Goal: Task Accomplishment & Management: Complete application form

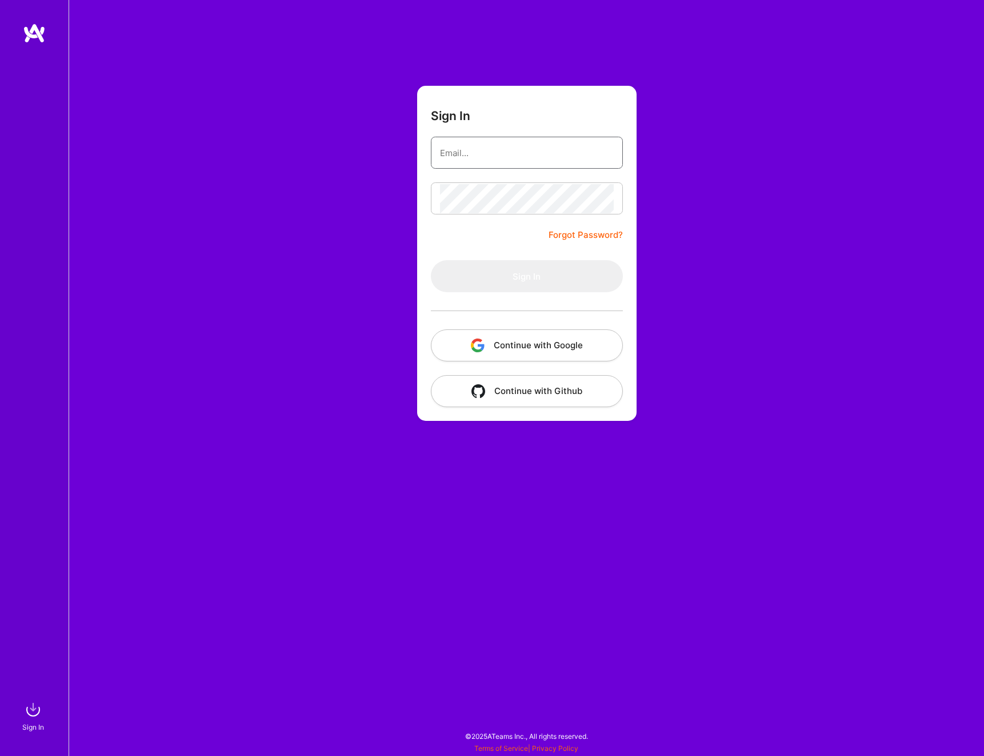
type input "[PERSON_NAME][EMAIL_ADDRESS][DOMAIN_NAME]"
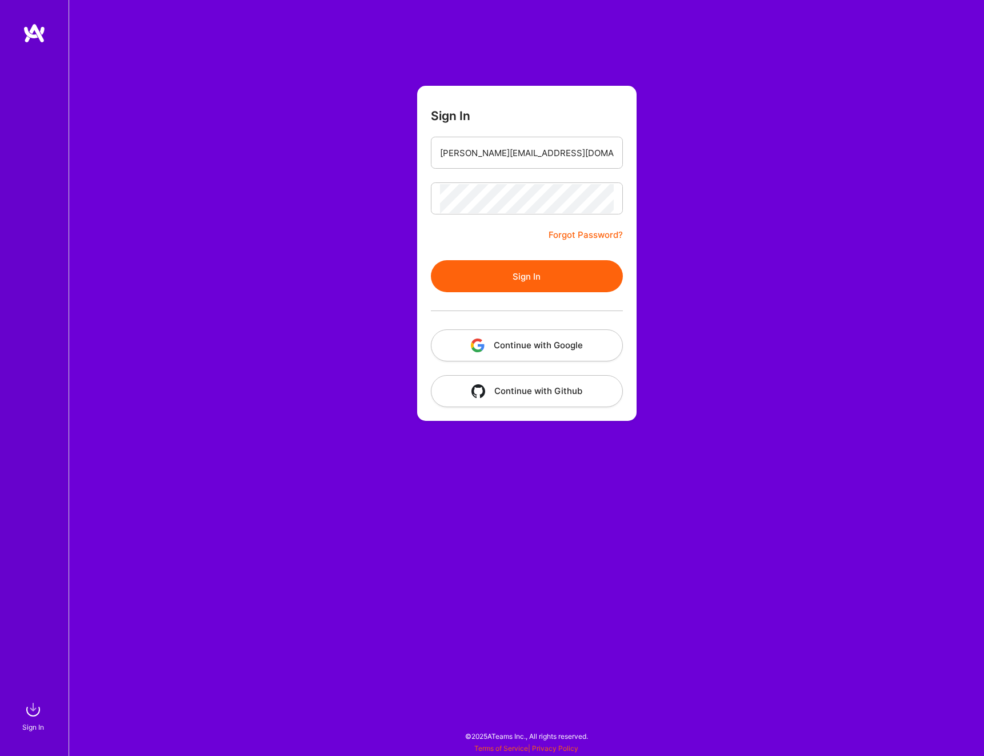
click at [465, 274] on button "Sign In" at bounding box center [527, 276] width 192 height 32
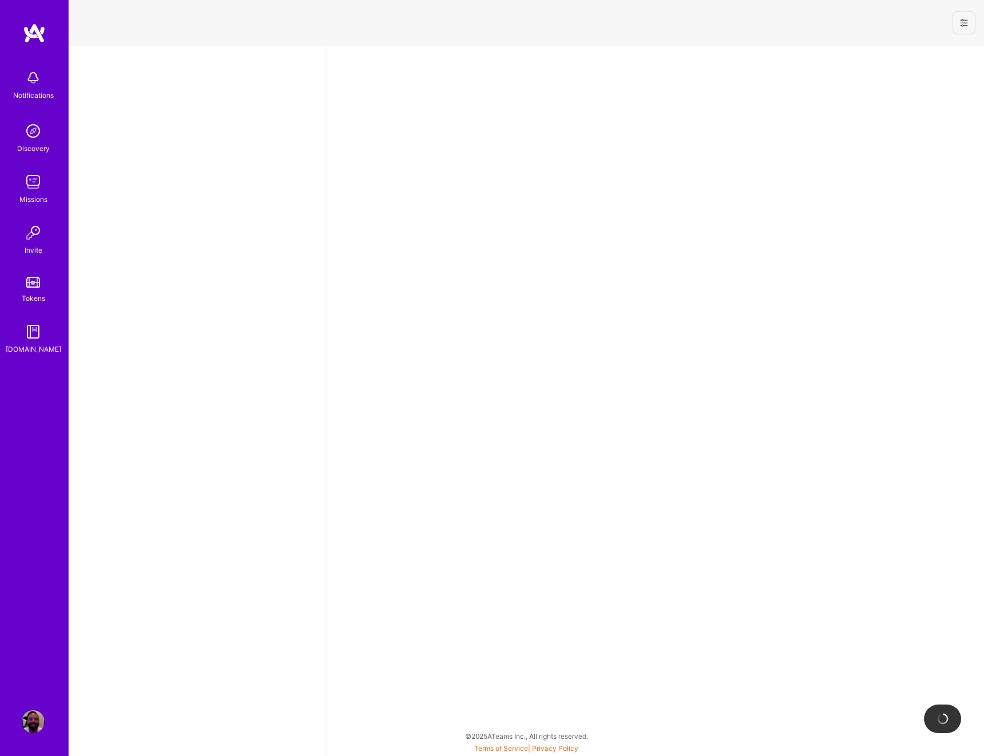
select select "US"
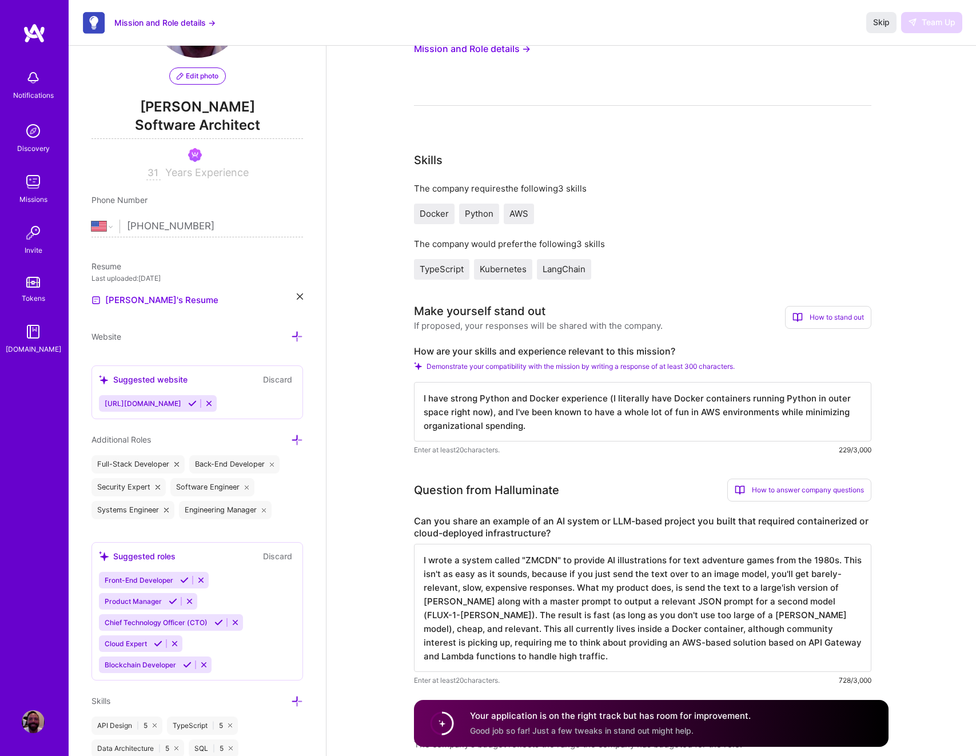
scroll to position [222, 0]
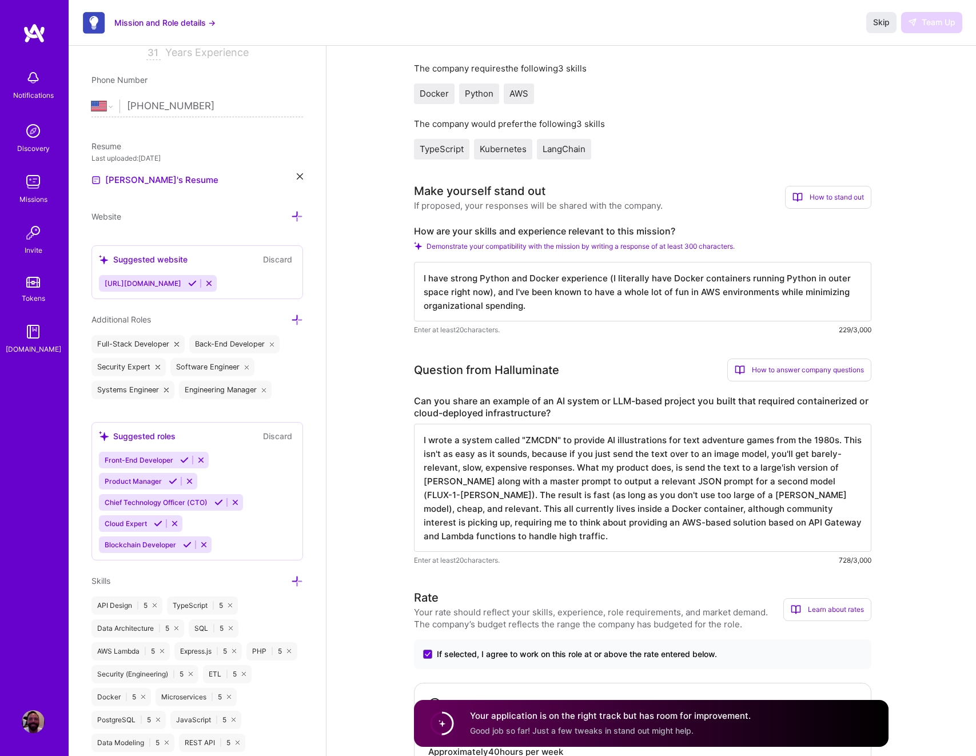
drag, startPoint x: 530, startPoint y: 306, endPoint x: 411, endPoint y: 270, distance: 124.2
paste textarea "I've managed Kubernetes-based development environments and deployments at iCapi…"
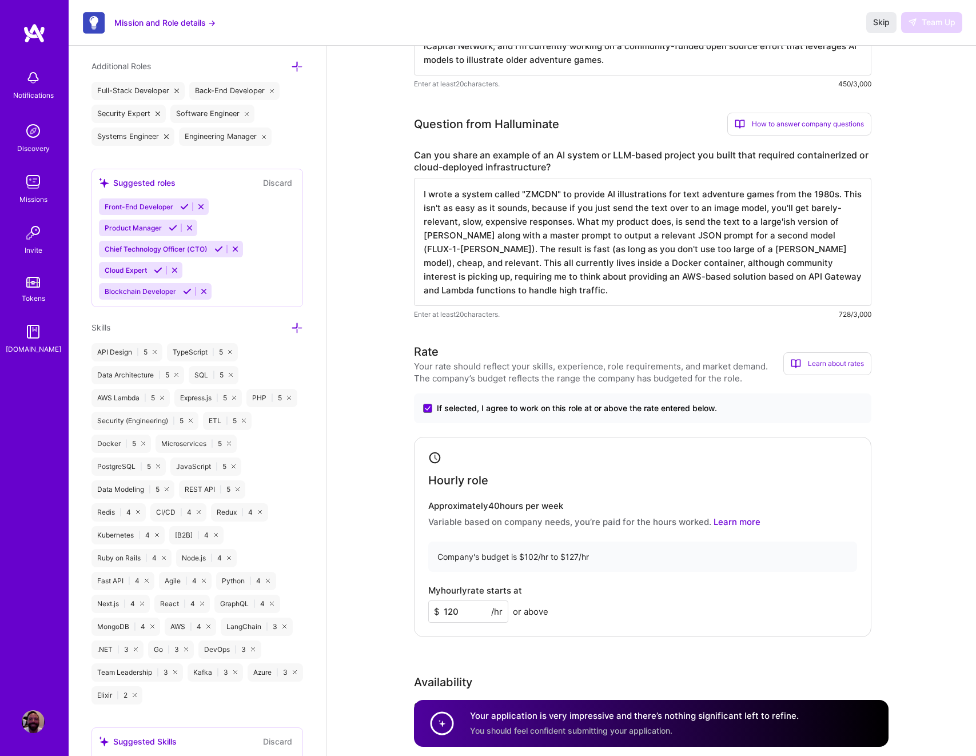
scroll to position [0, 0]
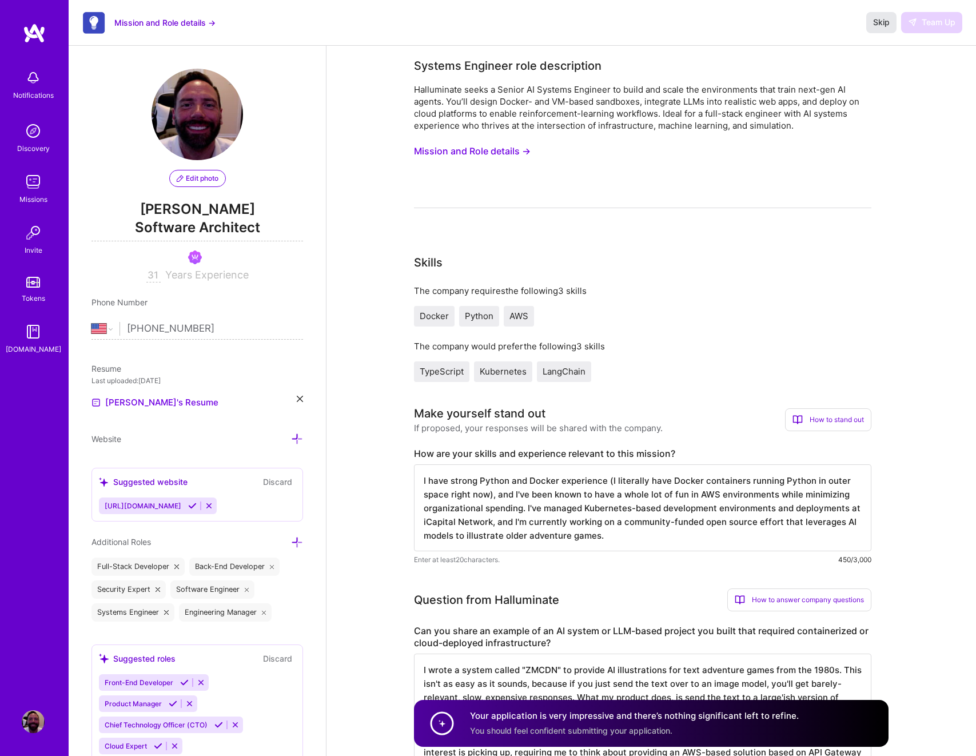
type textarea "I have strong Python and Docker experience (I literally have Docker containers …"
click at [878, 17] on span "Skip" at bounding box center [881, 22] width 17 height 11
click at [874, 27] on span "Skip" at bounding box center [881, 22] width 17 height 11
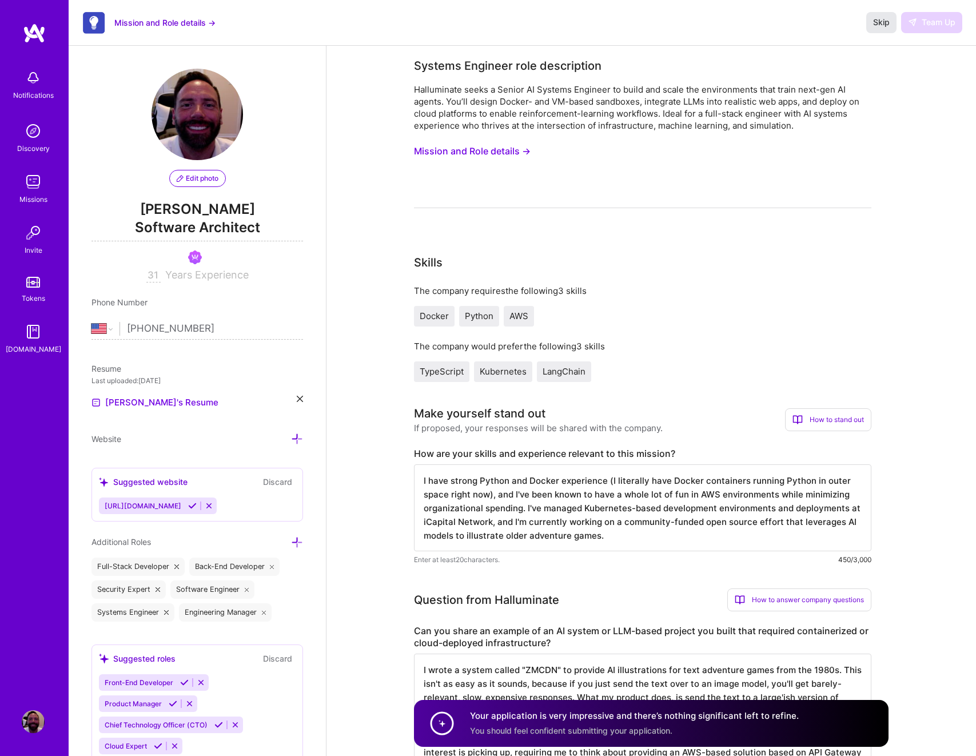
click at [874, 27] on span "Skip" at bounding box center [881, 22] width 17 height 11
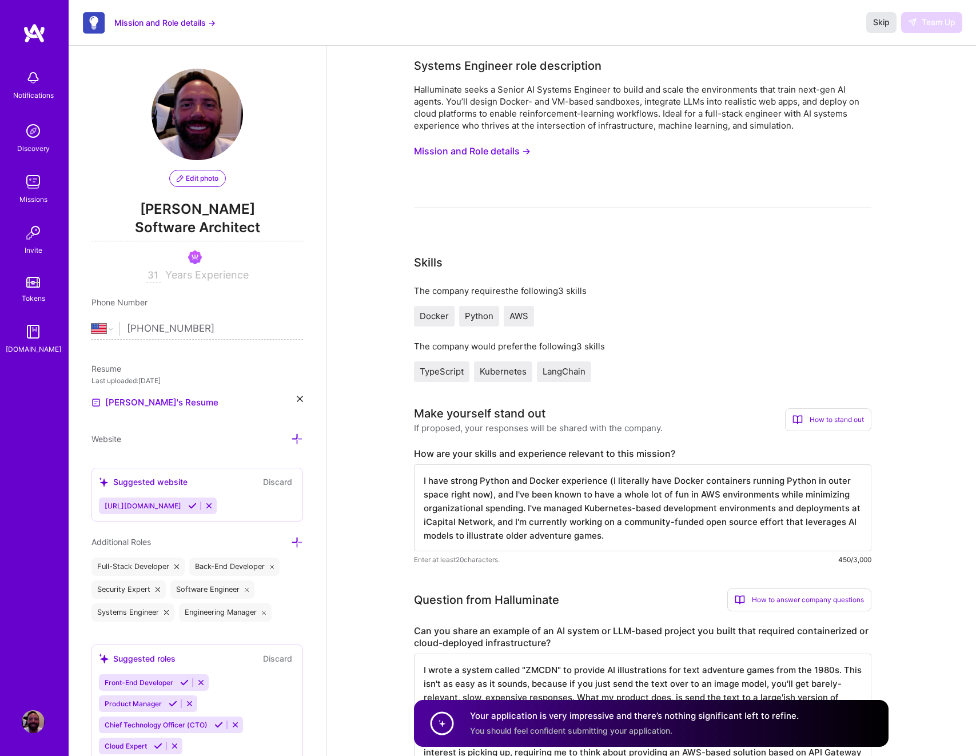
click at [874, 27] on span "Skip" at bounding box center [881, 22] width 17 height 11
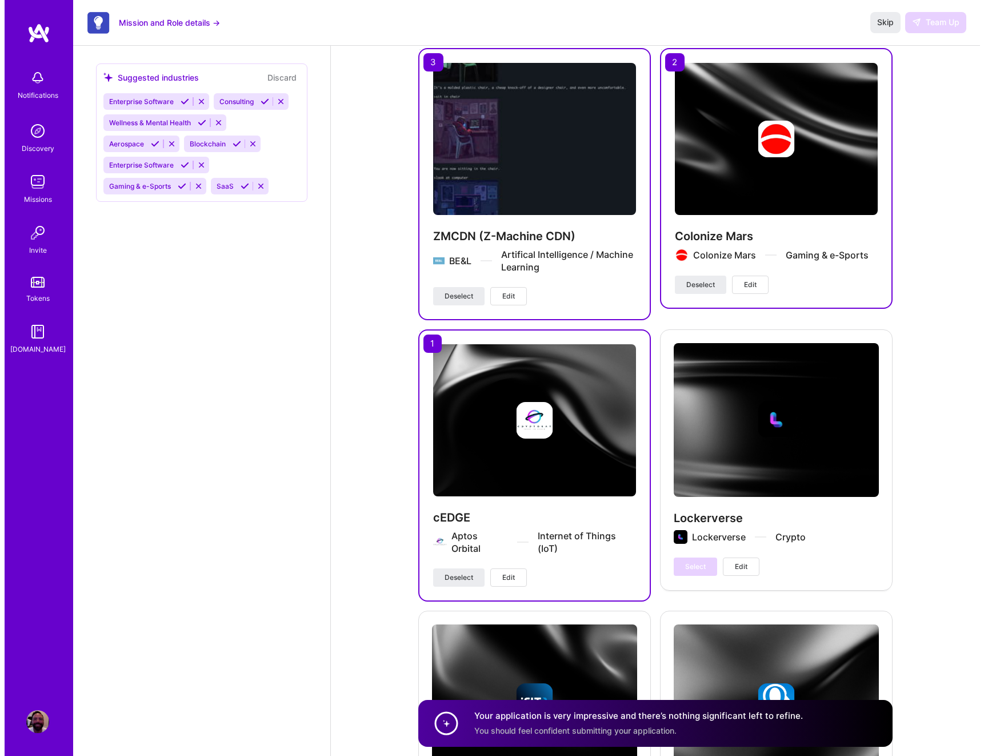
scroll to position [1452, 0]
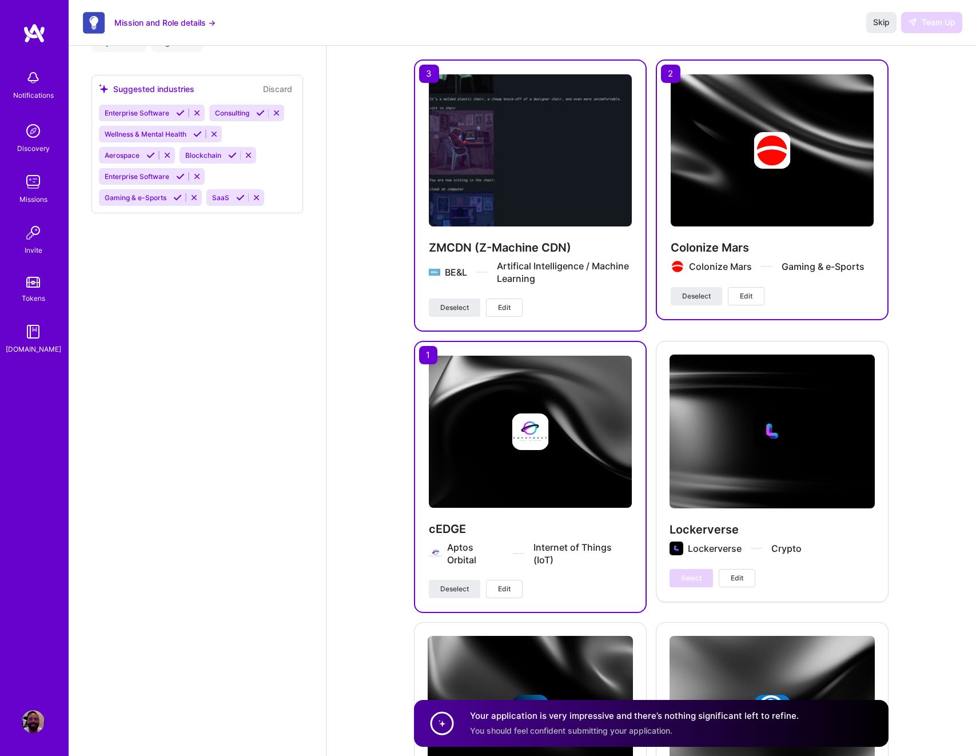
click at [747, 295] on span "Edit" at bounding box center [746, 296] width 13 height 10
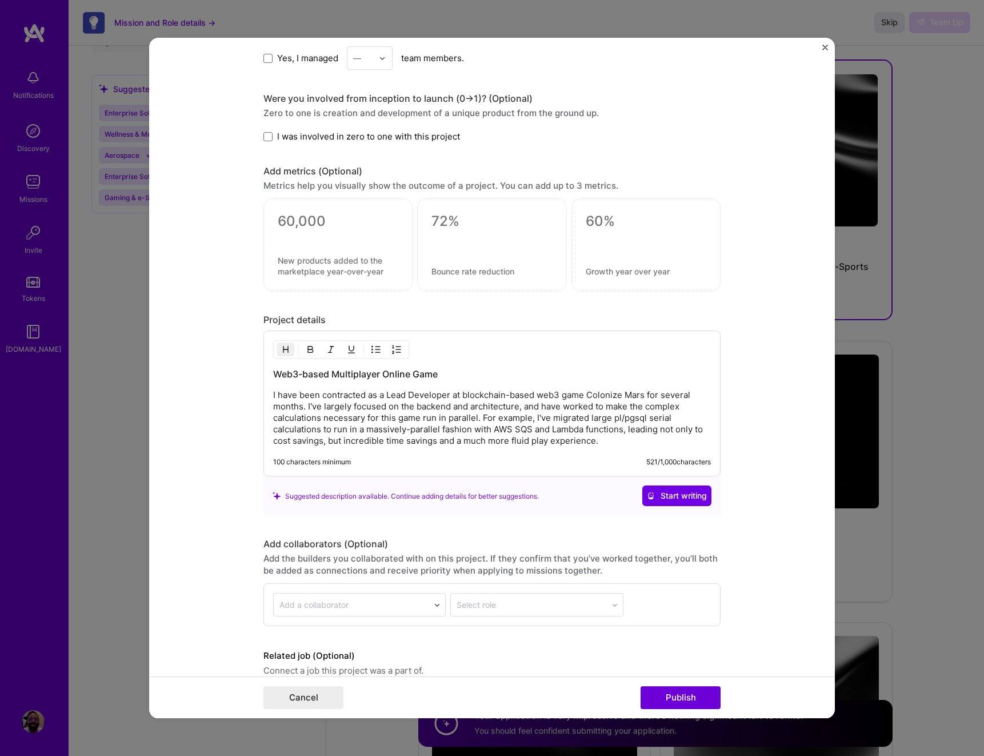
scroll to position [1063, 0]
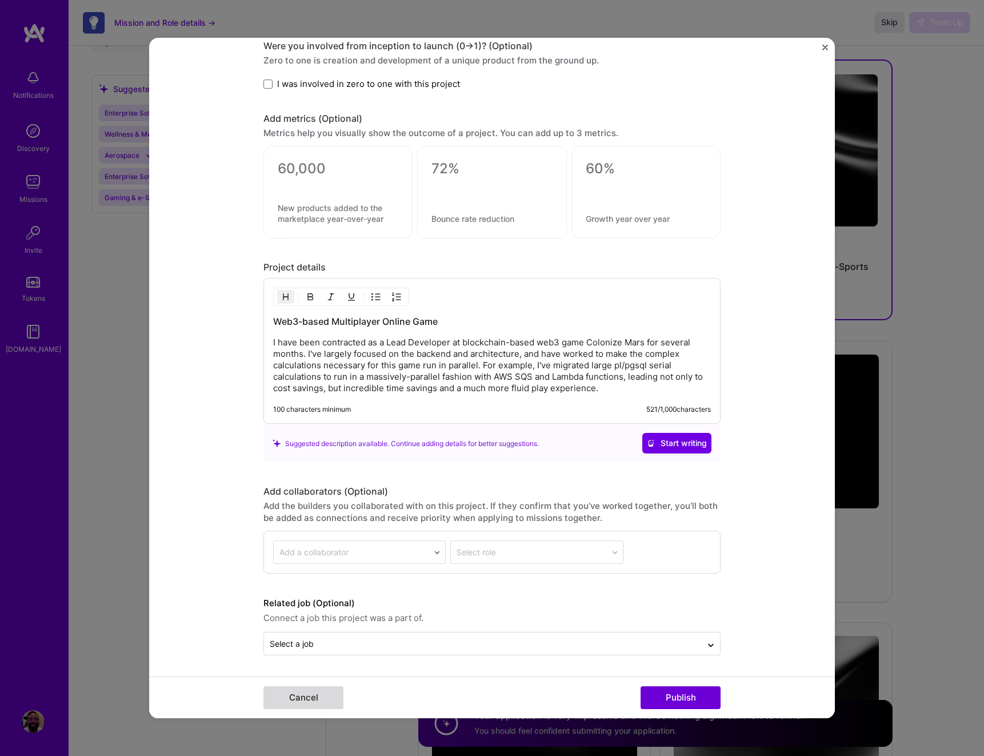
click at [311, 697] on button "Cancel" at bounding box center [303, 697] width 80 height 23
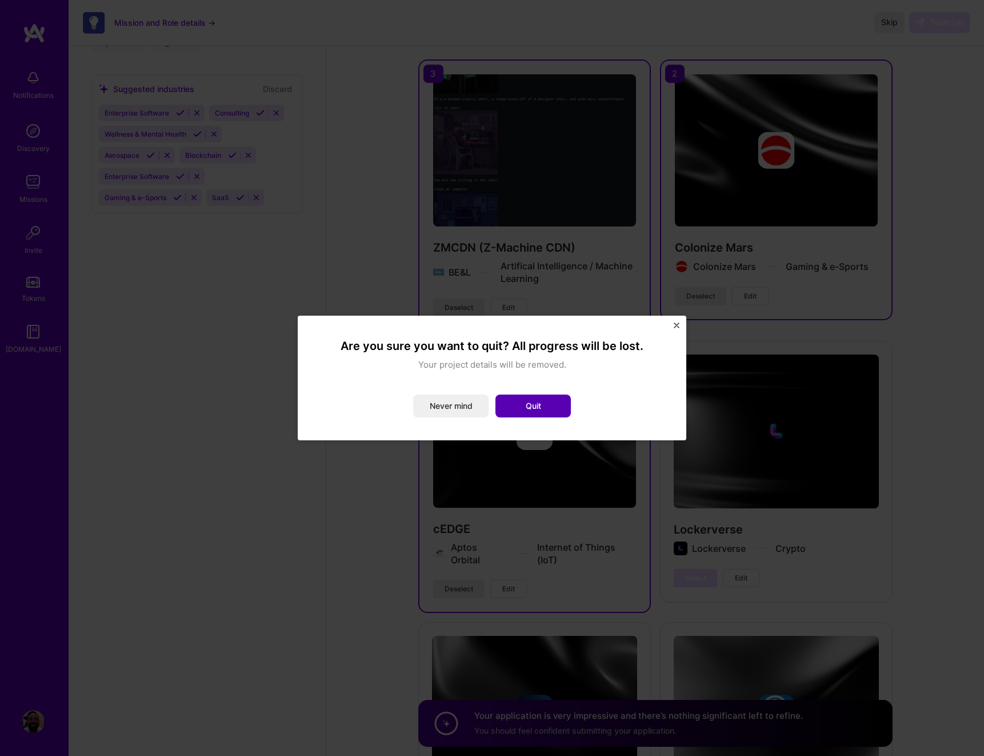
click at [549, 407] on button "Quit" at bounding box center [532, 405] width 75 height 23
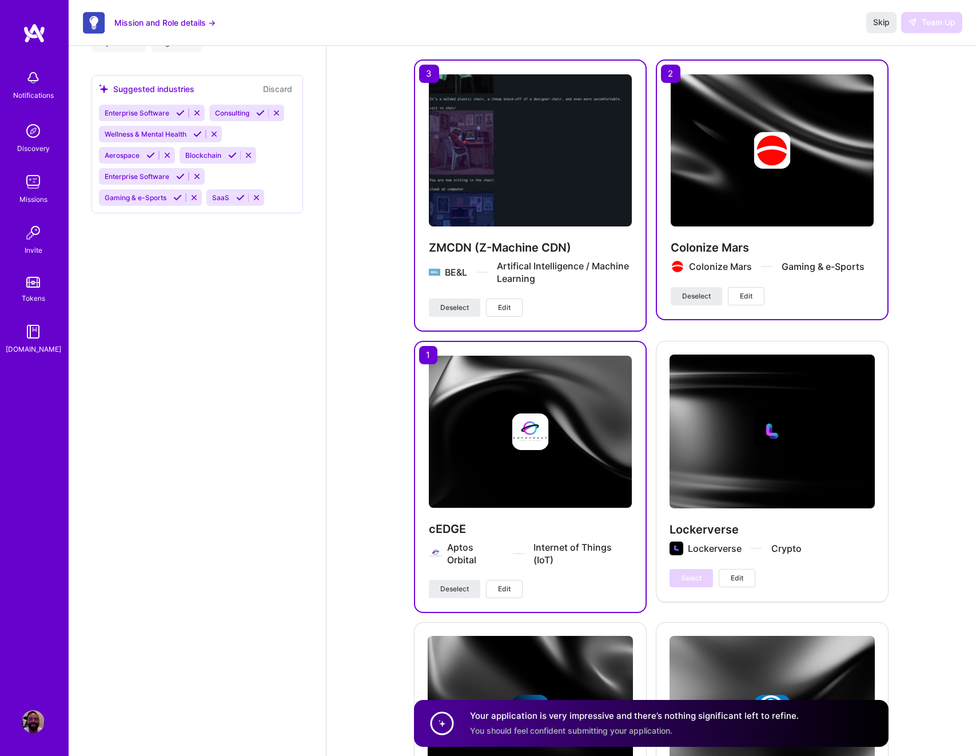
click at [499, 589] on span "Edit" at bounding box center [504, 589] width 13 height 10
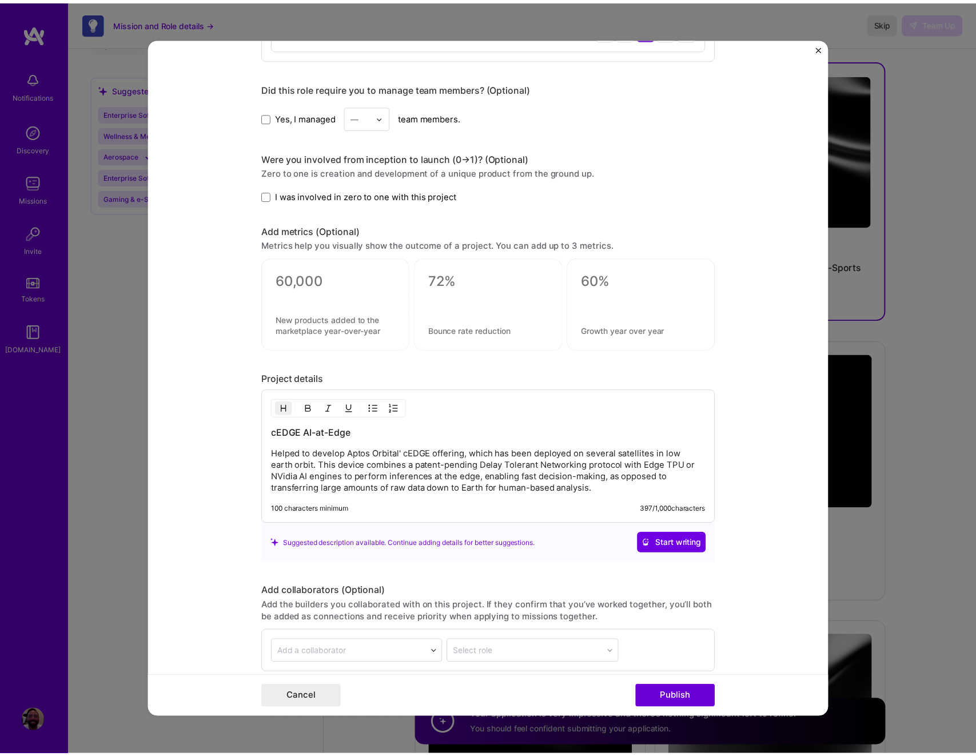
scroll to position [940, 0]
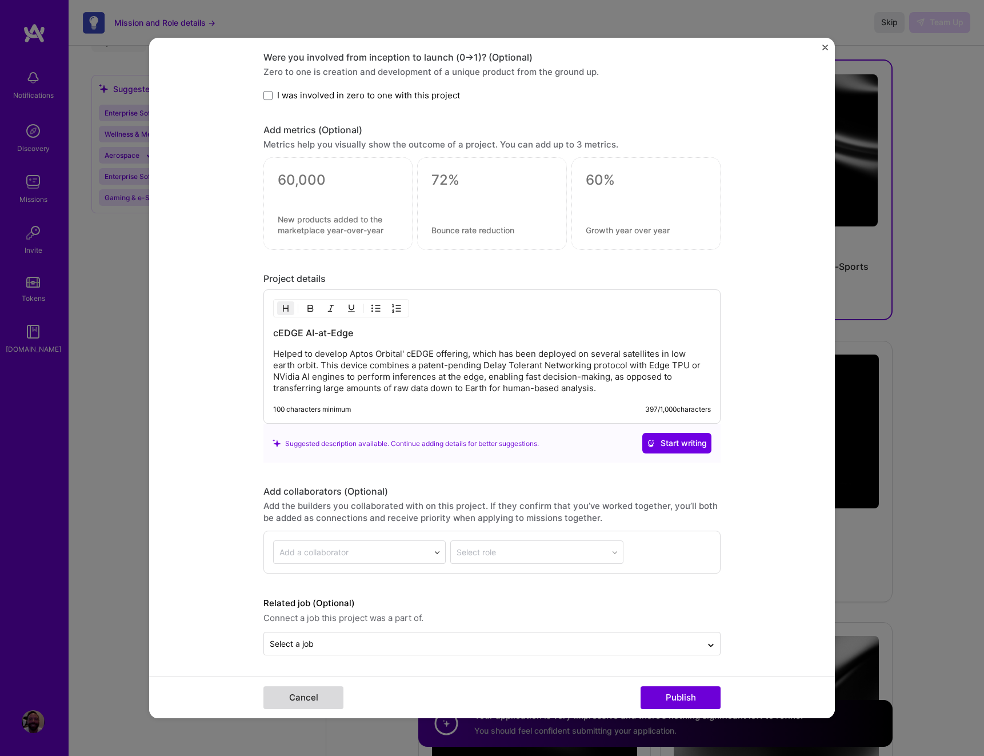
click at [319, 692] on button "Cancel" at bounding box center [303, 697] width 80 height 23
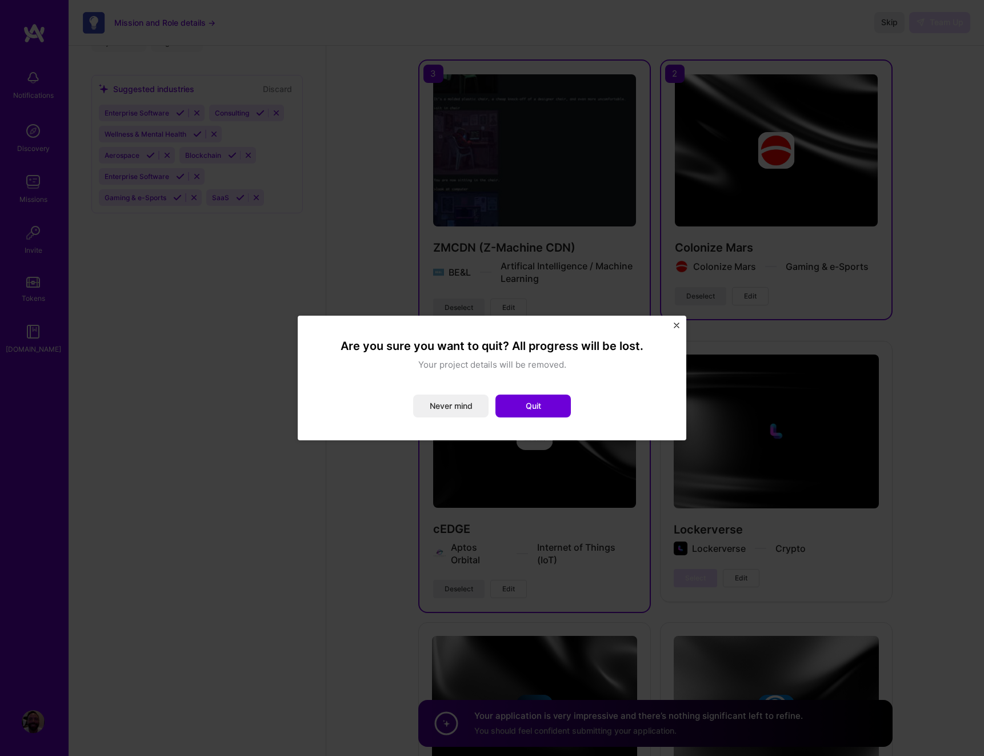
click at [530, 402] on button "Quit" at bounding box center [532, 405] width 75 height 23
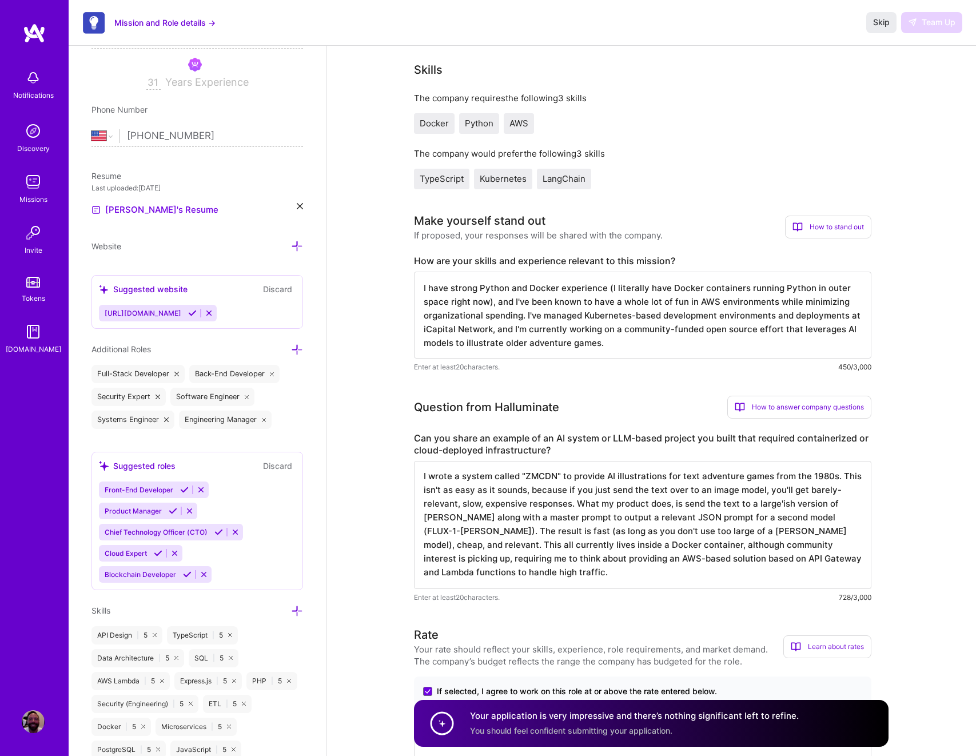
scroll to position [0, 0]
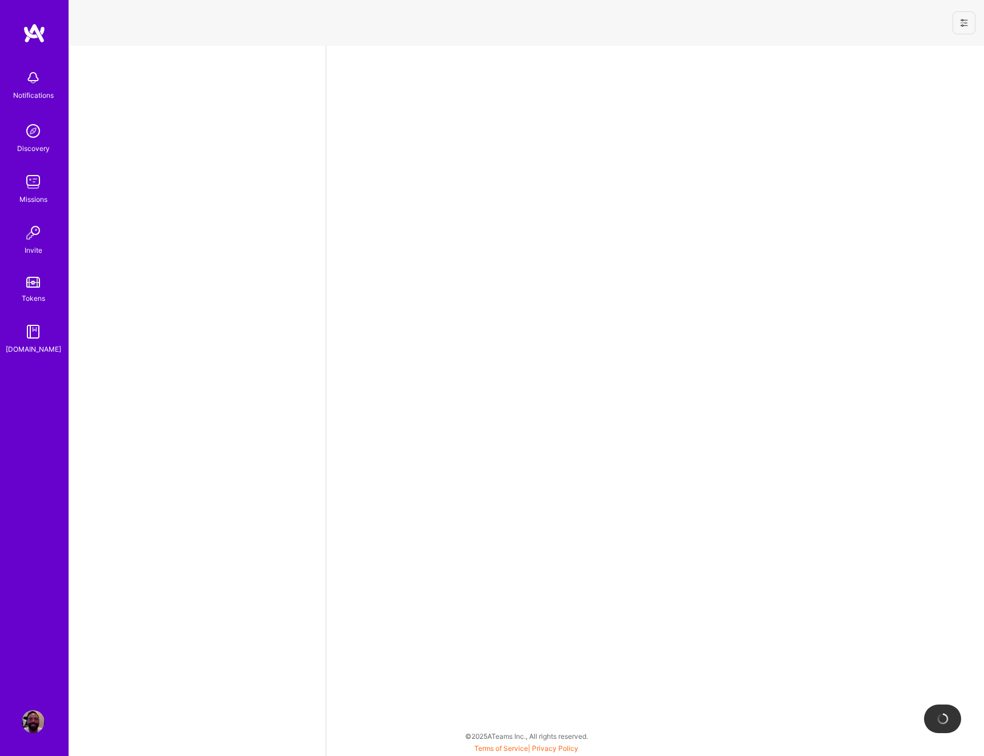
select select "US"
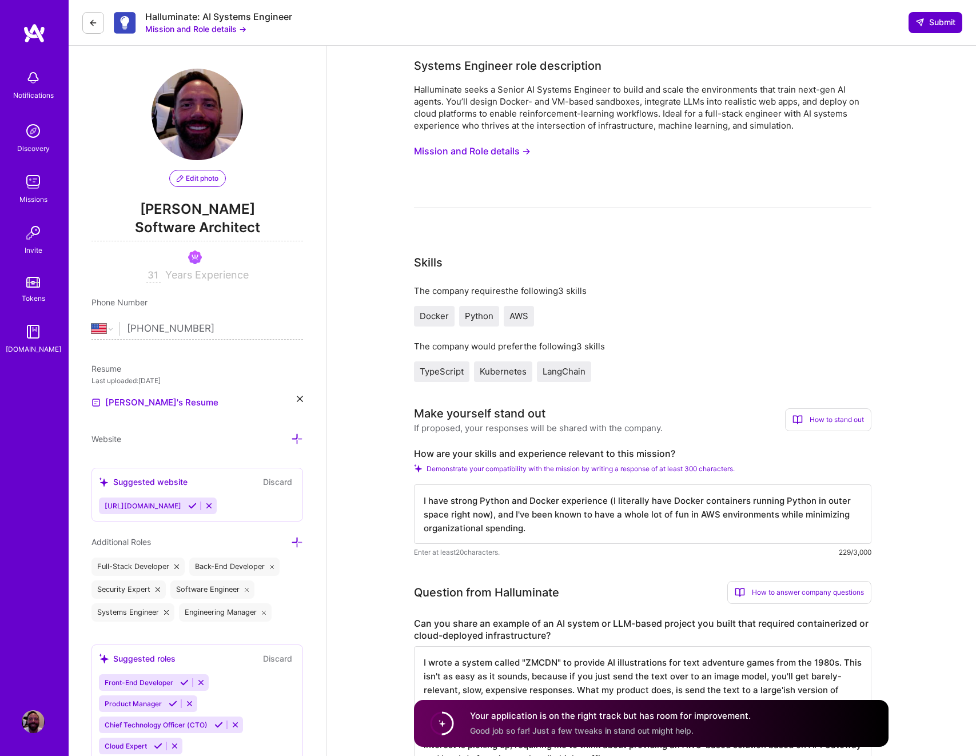
click at [944, 22] on span "Submit" at bounding box center [935, 22] width 40 height 11
